Goal: Task Accomplishment & Management: Use online tool/utility

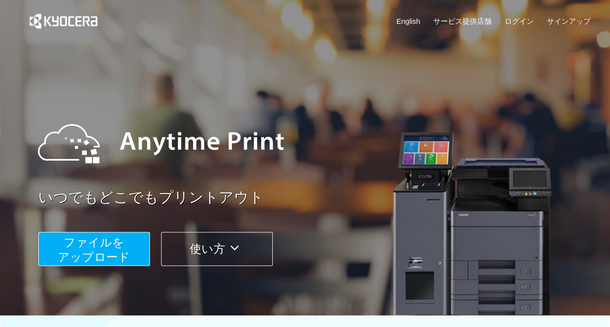
click at [140, 255] on button "ファイルを ​​アップロード" at bounding box center [94, 249] width 112 height 34
click at [89, 231] on div "ファイルを ​​アップロード 使い方" at bounding box center [317, 241] width 558 height 49
click at [100, 246] on span "ファイルを ​​アップロード" at bounding box center [94, 250] width 72 height 28
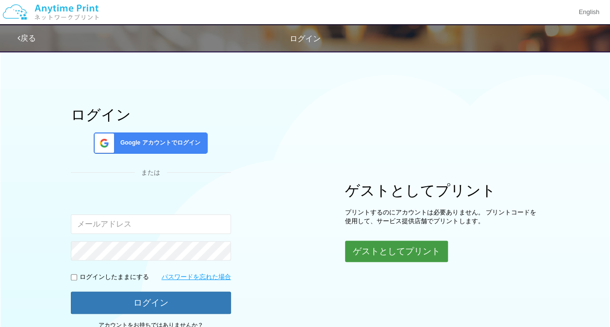
click at [394, 241] on button "ゲストとしてプリント" at bounding box center [396, 251] width 103 height 21
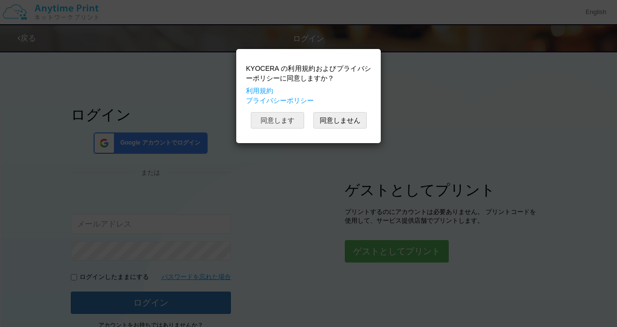
click at [286, 117] on button "同意します" at bounding box center [277, 120] width 53 height 16
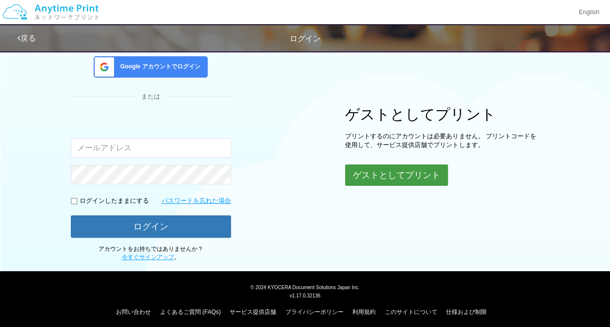
scroll to position [79, 0]
